Goal: Transaction & Acquisition: Book appointment/travel/reservation

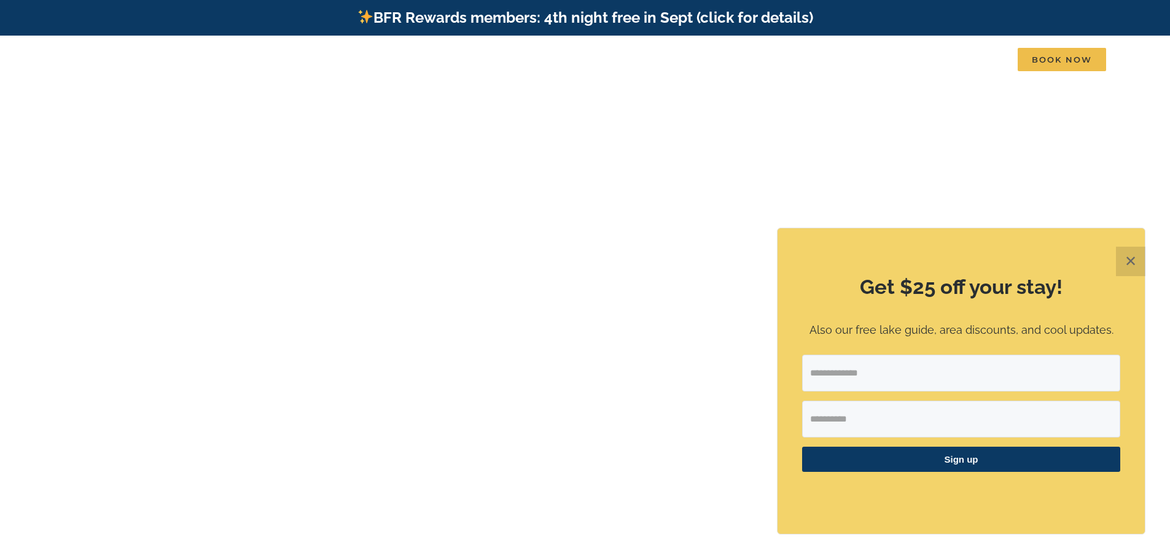
click at [1124, 262] on button "✕" at bounding box center [1130, 261] width 29 height 29
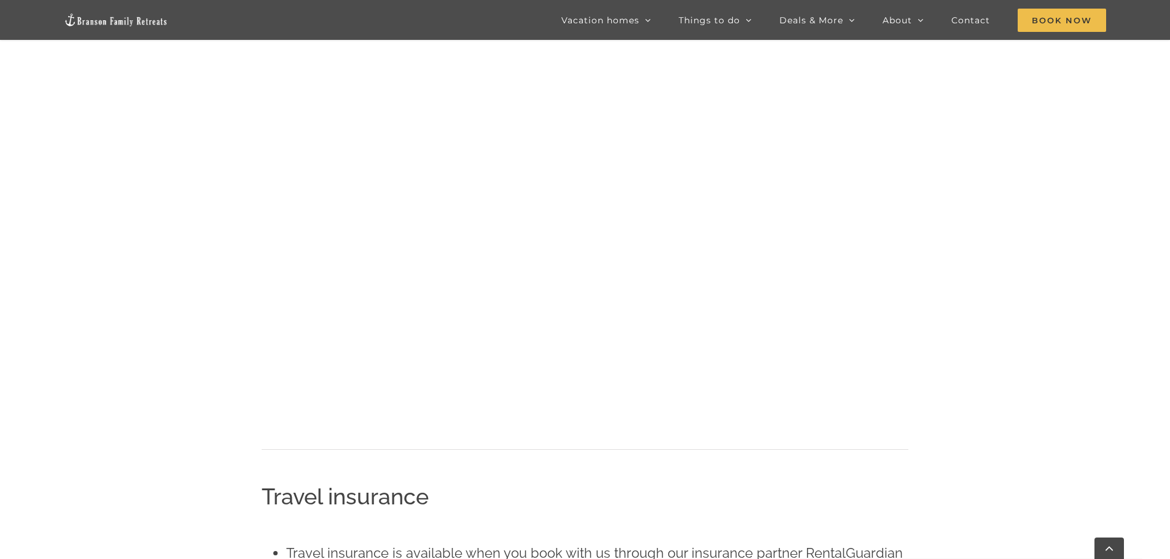
scroll to position [866, 0]
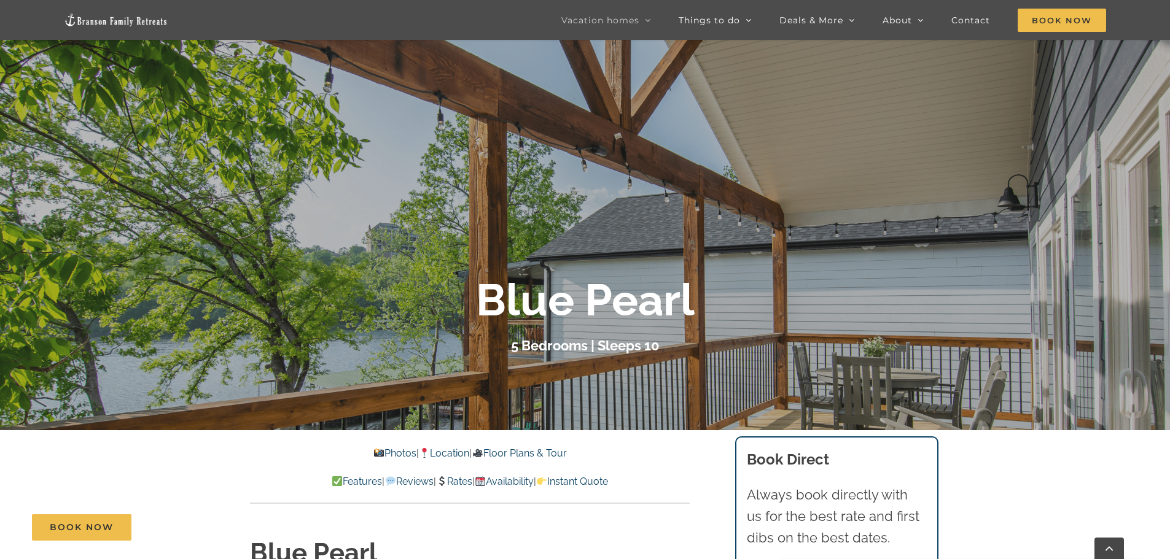
scroll to position [164, 0]
click at [446, 483] on link "Rates" at bounding box center [454, 483] width 36 height 12
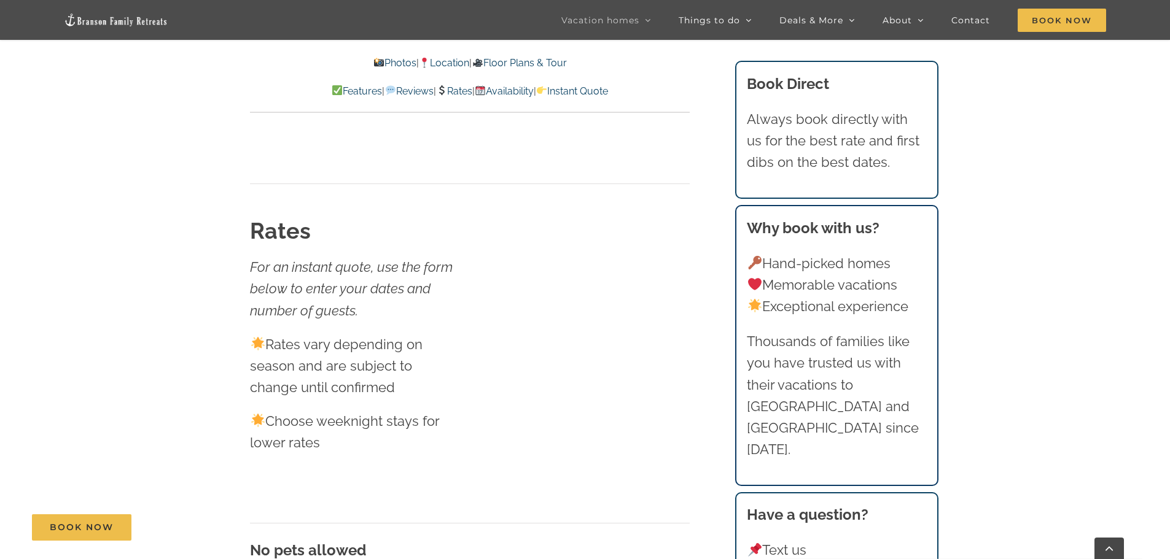
scroll to position [7038, 0]
